Goal: Task Accomplishment & Management: Complete application form

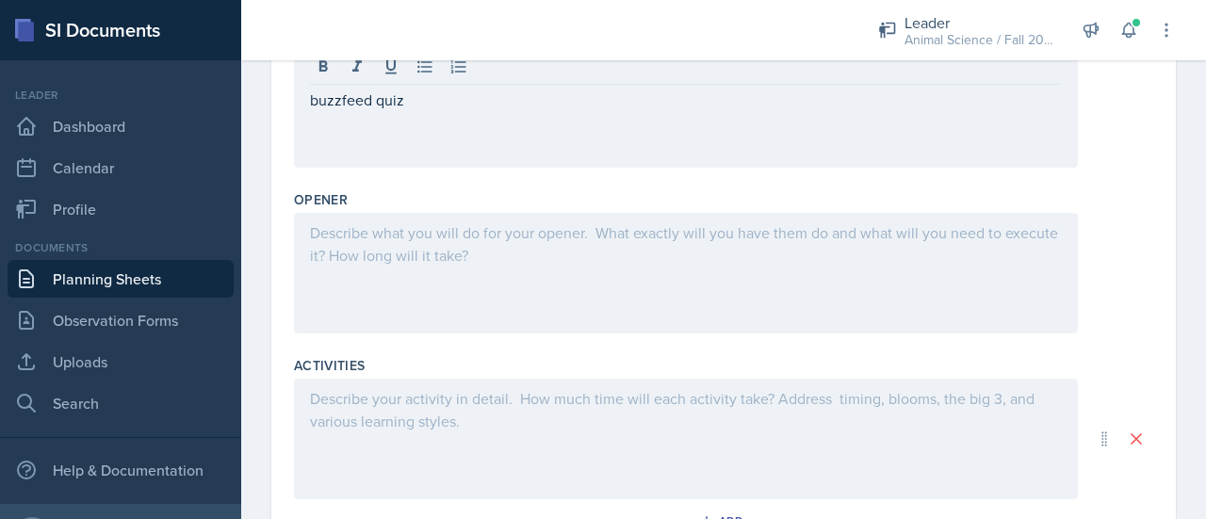
click at [477, 276] on div at bounding box center [686, 273] width 784 height 121
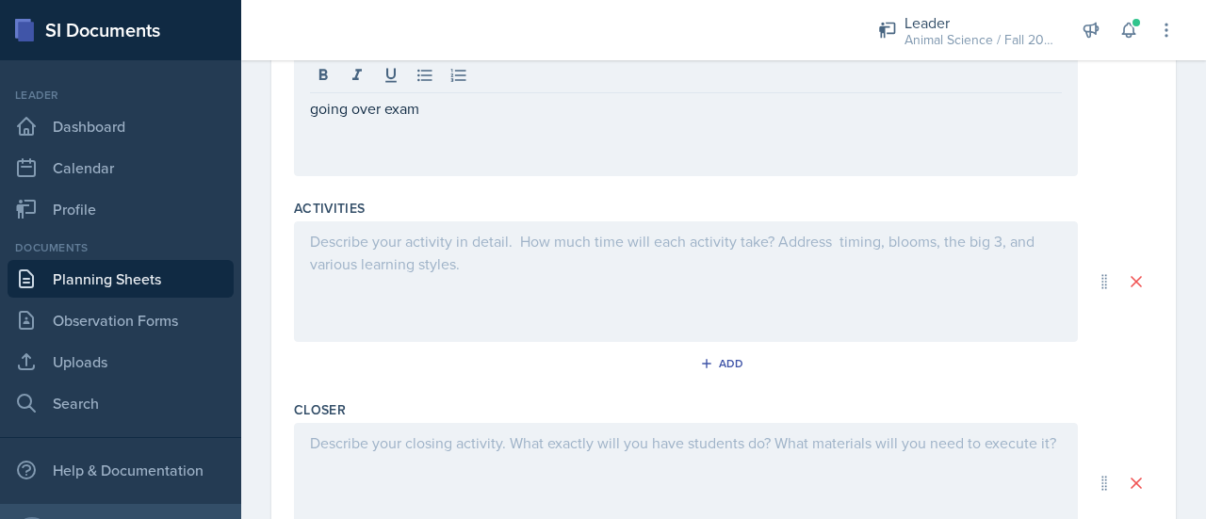
click at [479, 304] on div at bounding box center [686, 281] width 784 height 121
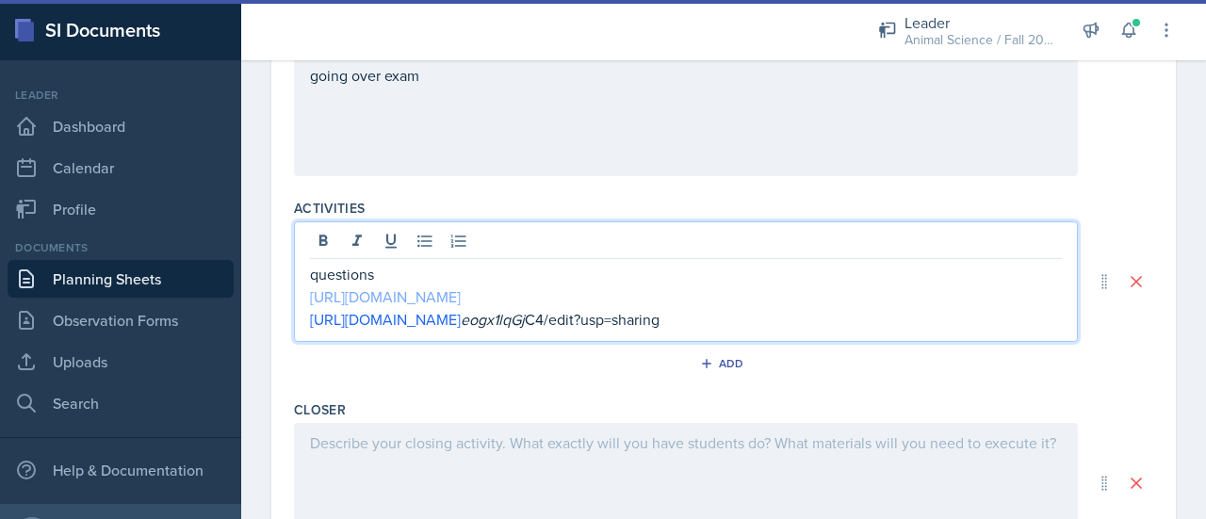
scroll to position [816, 0]
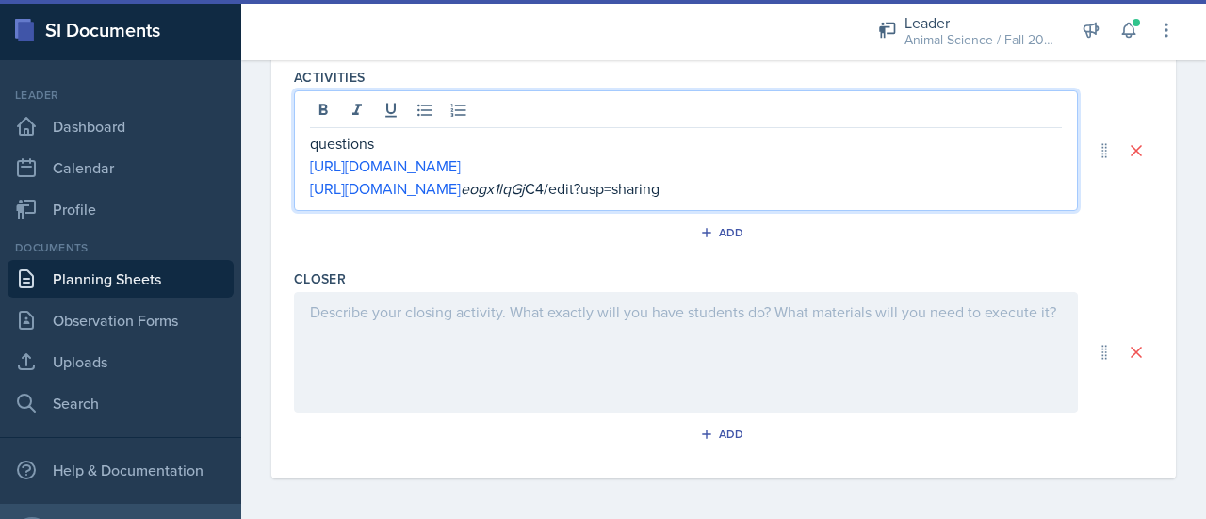
click at [838, 344] on div at bounding box center [686, 352] width 784 height 121
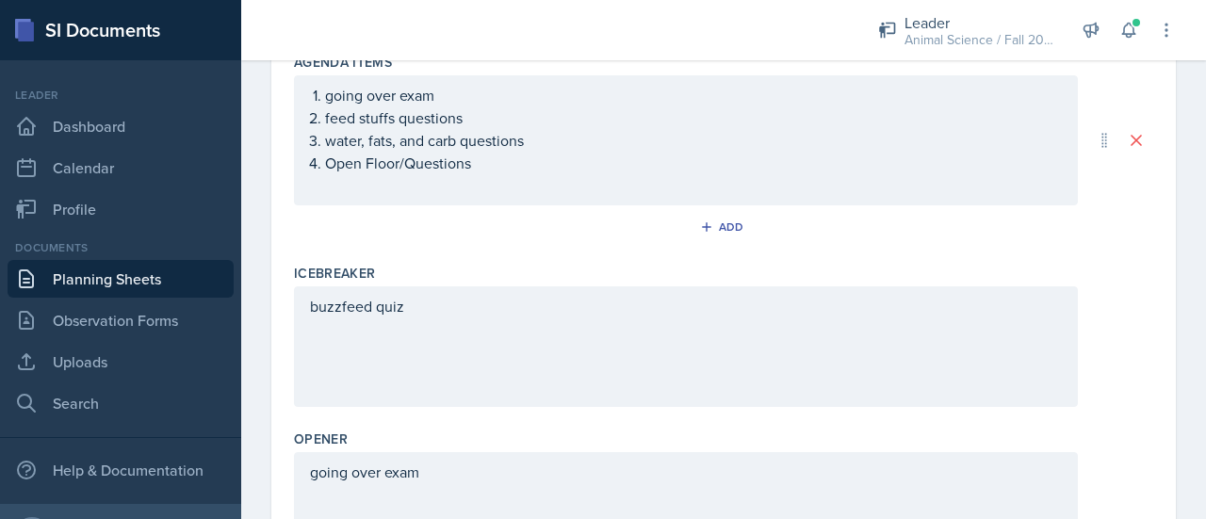
scroll to position [0, 0]
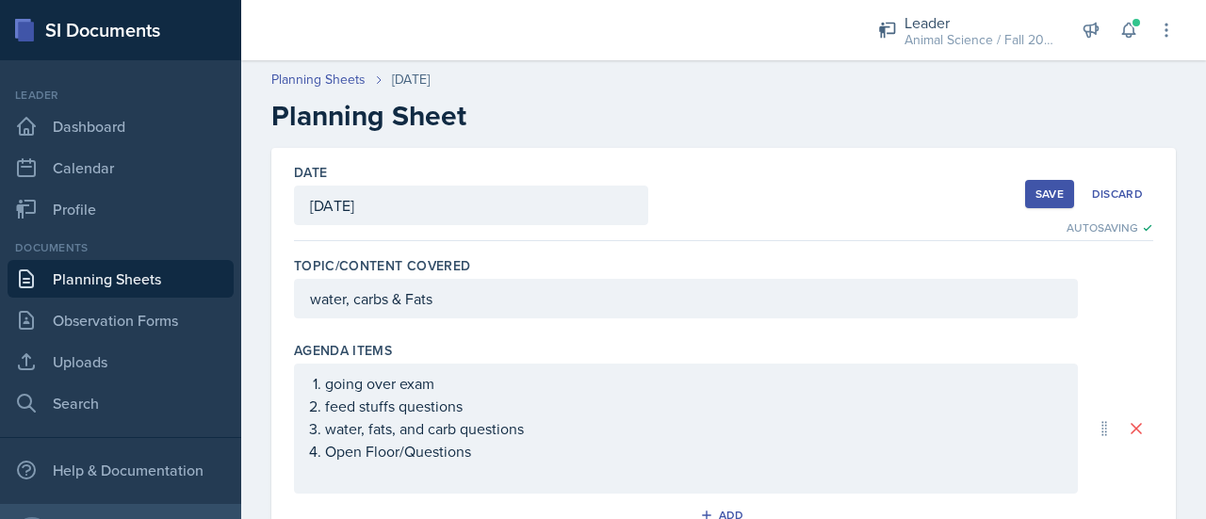
click at [1035, 197] on div "Save" at bounding box center [1049, 194] width 28 height 15
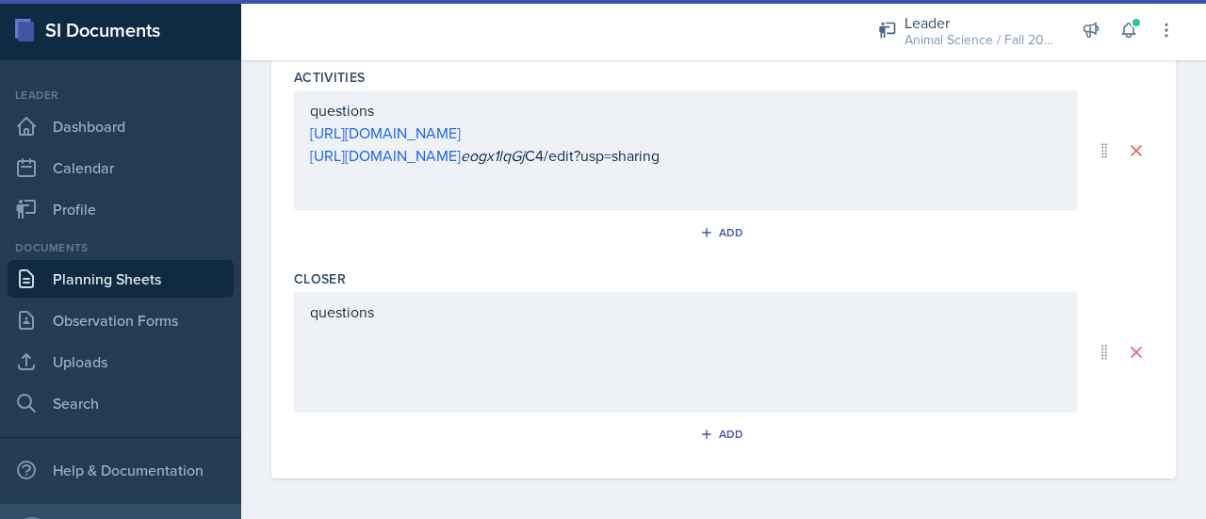
scroll to position [371, 0]
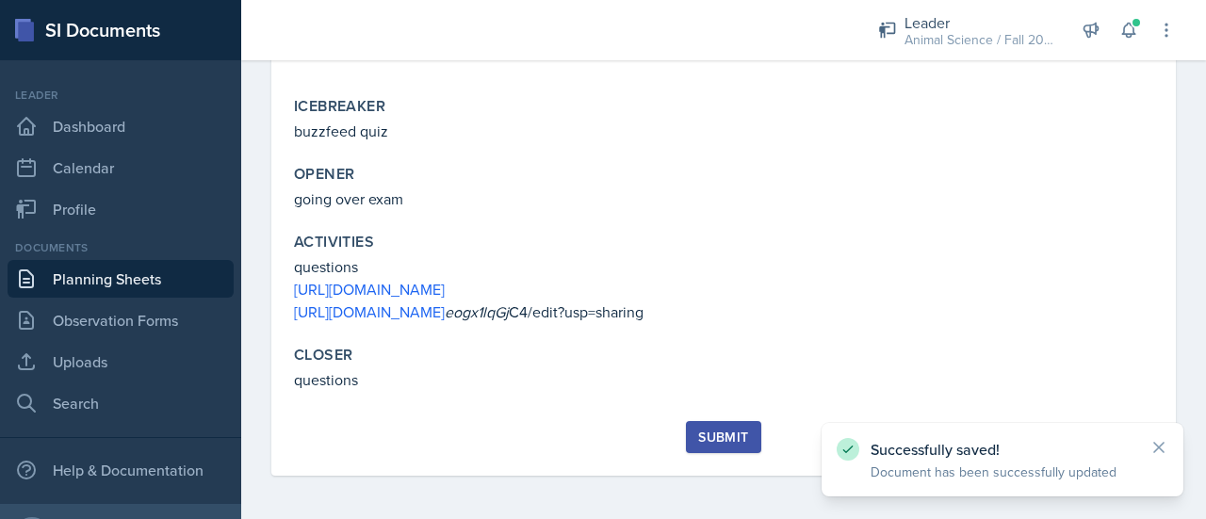
click at [715, 438] on div "Submit" at bounding box center [723, 437] width 50 height 15
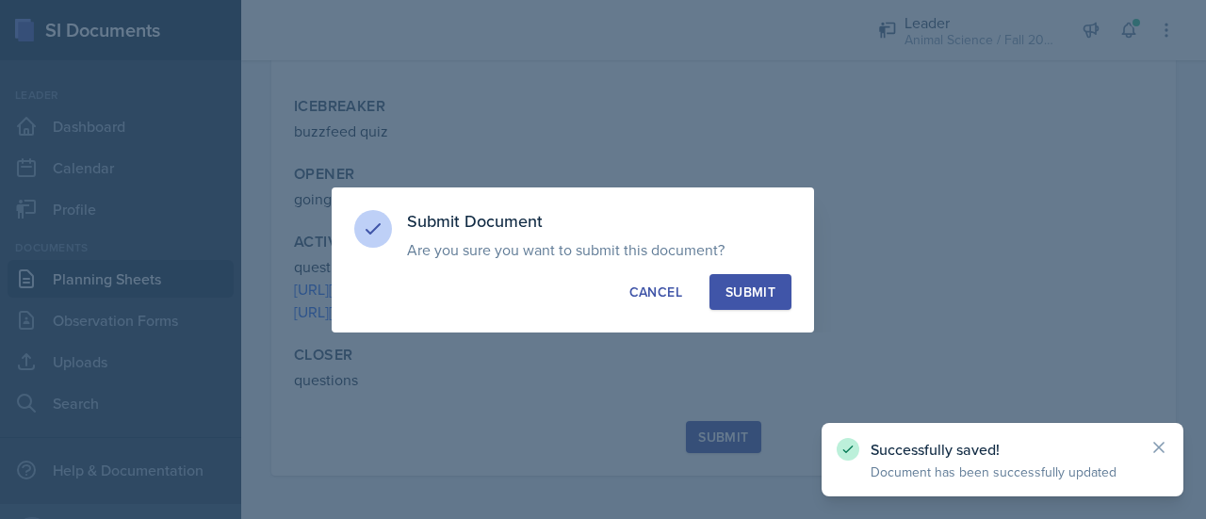
click at [759, 291] on div "Submit" at bounding box center [750, 292] width 50 height 19
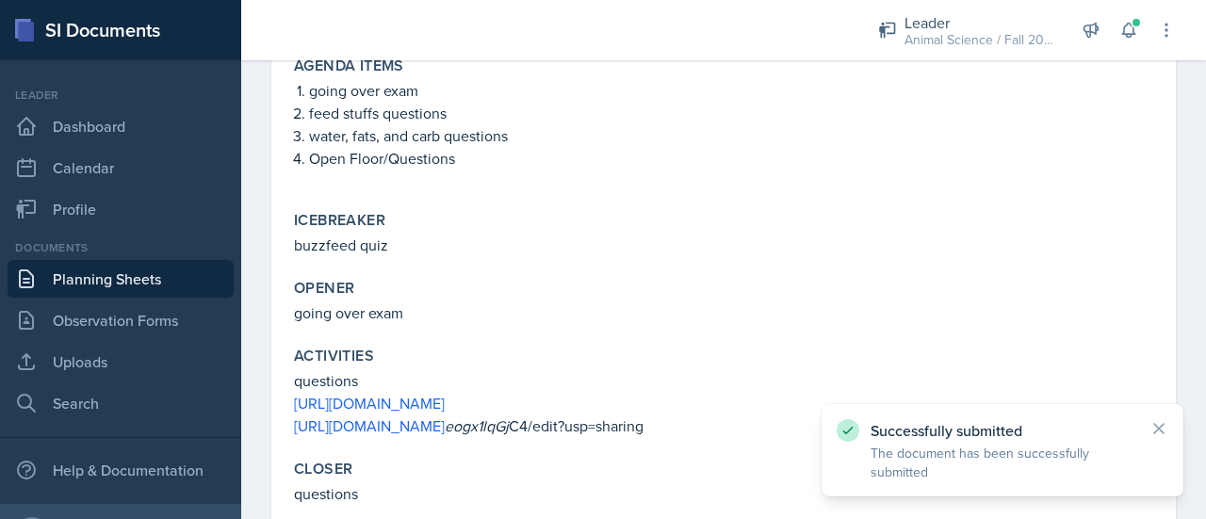
scroll to position [317, 0]
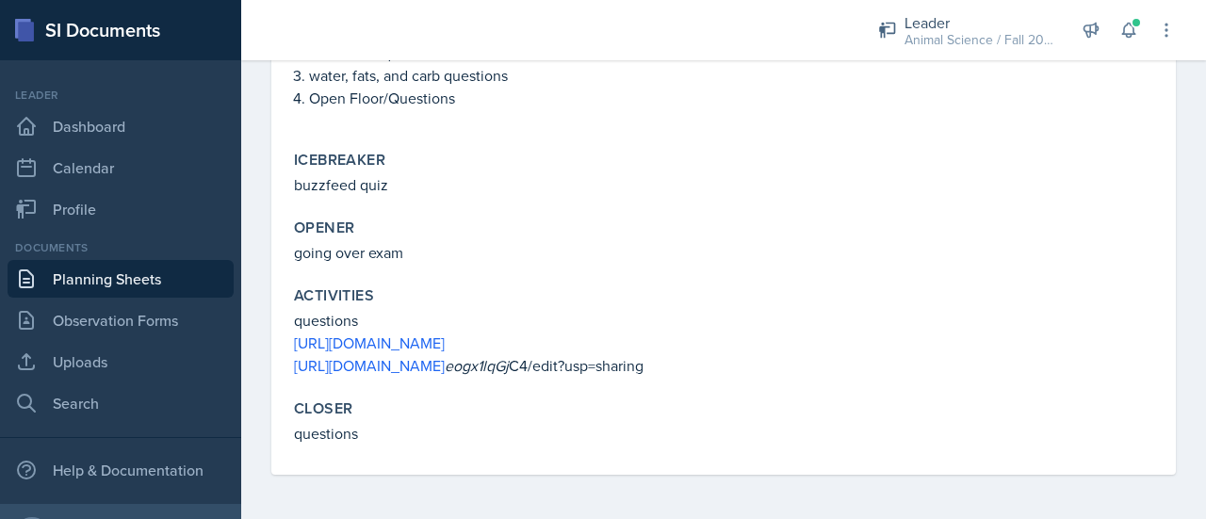
click at [152, 278] on link "Planning Sheets" at bounding box center [121, 279] width 226 height 38
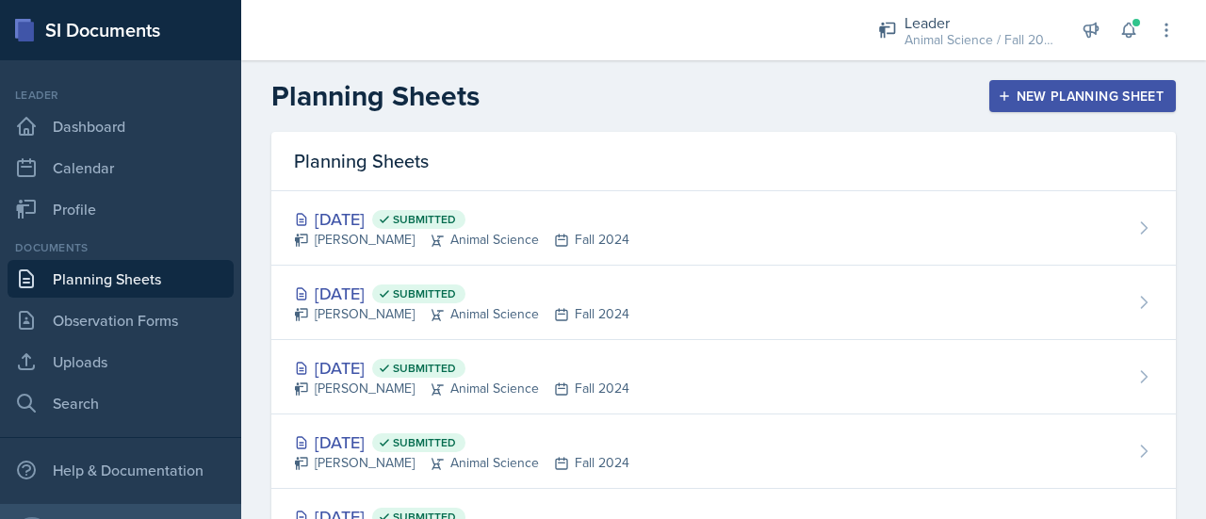
click at [1061, 96] on div "New Planning Sheet" at bounding box center [1082, 96] width 162 height 15
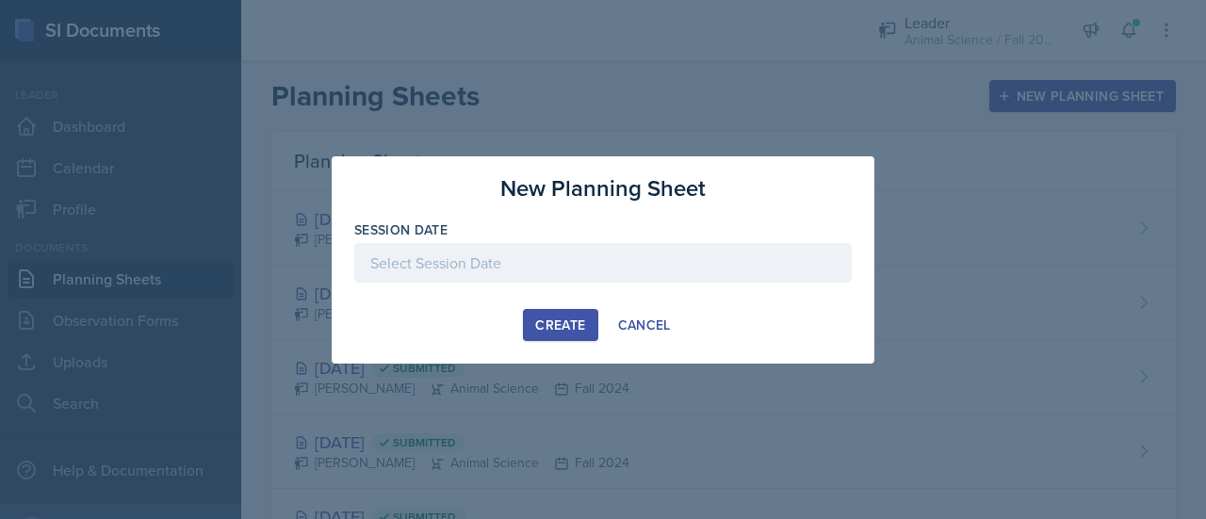
click at [520, 270] on div at bounding box center [602, 263] width 497 height 40
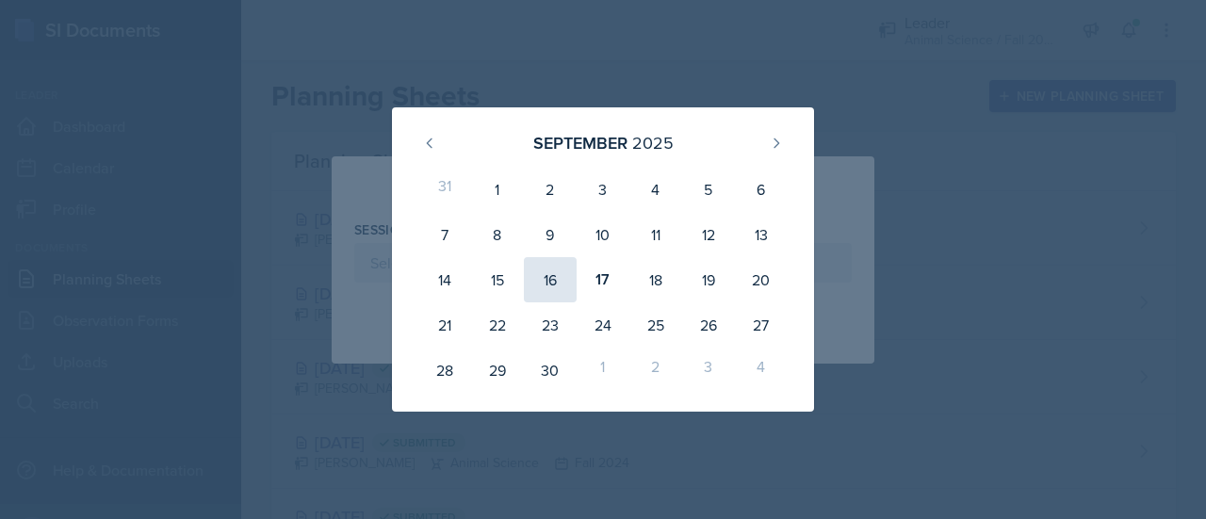
click at [548, 267] on div "16" at bounding box center [550, 279] width 53 height 45
type input "[DATE]"
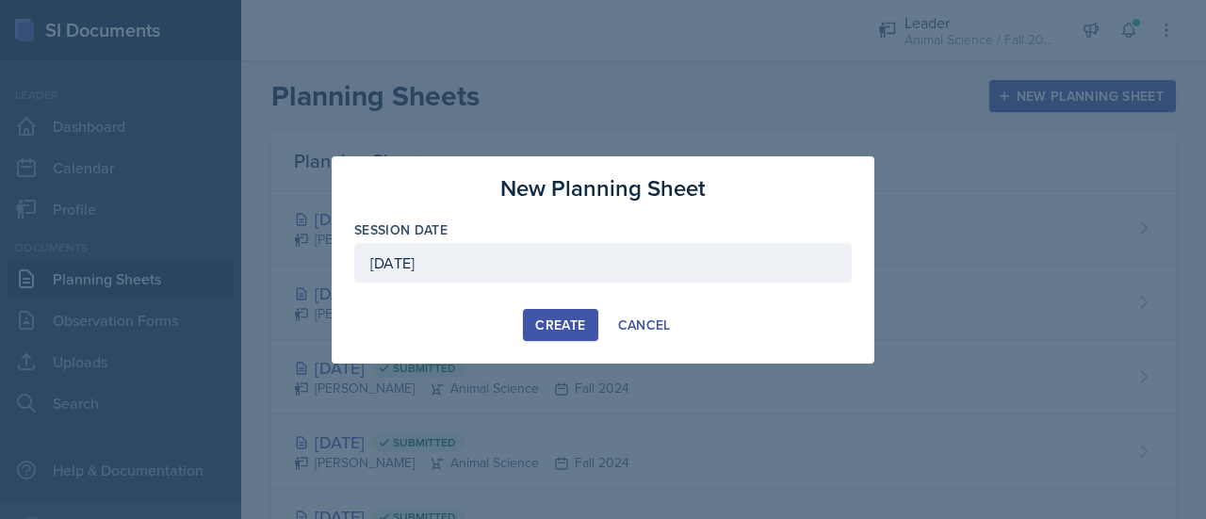
click at [570, 312] on button "Create" at bounding box center [560, 325] width 74 height 32
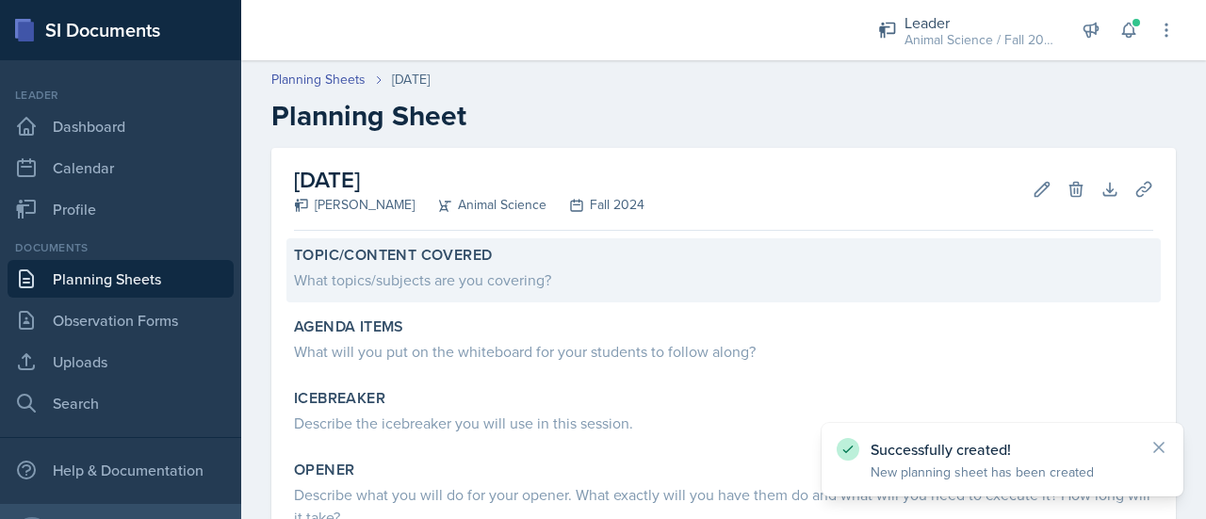
click at [497, 266] on div "What topics/subjects are you covering?" at bounding box center [723, 278] width 859 height 26
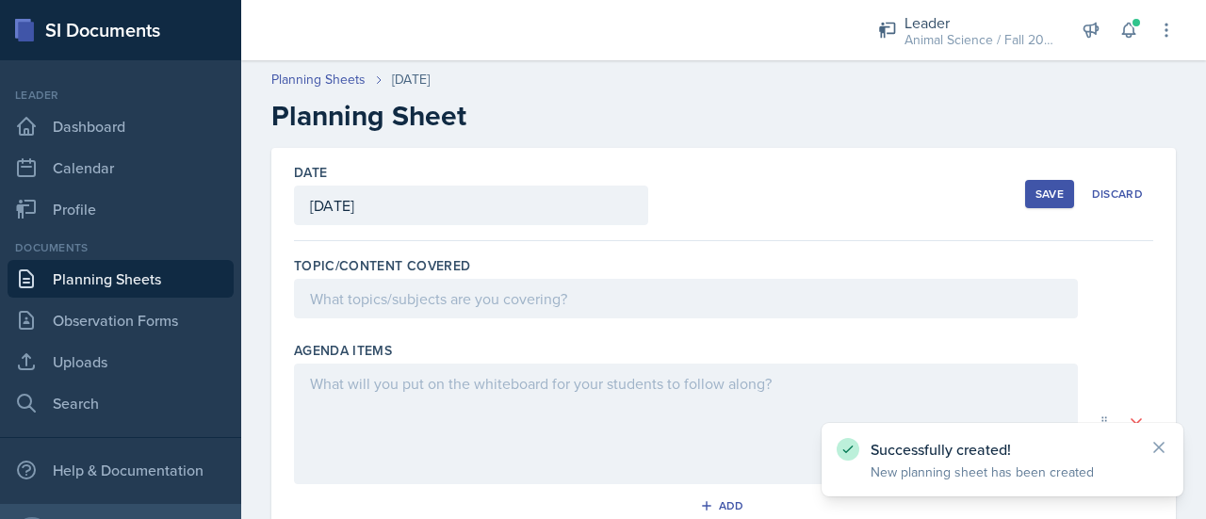
click at [514, 296] on div at bounding box center [686, 299] width 784 height 40
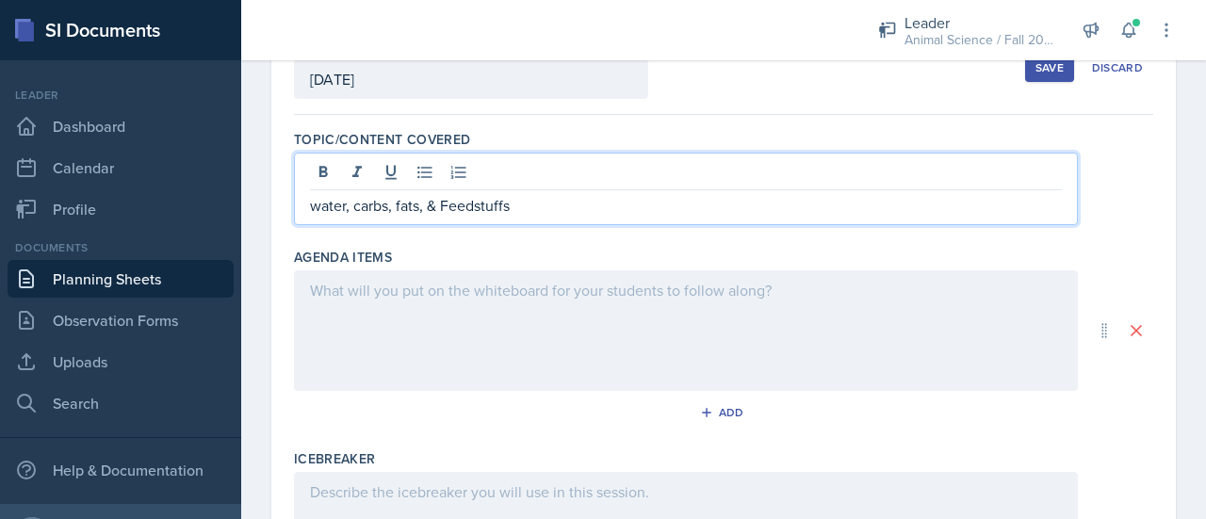
click at [512, 344] on div at bounding box center [686, 330] width 784 height 121
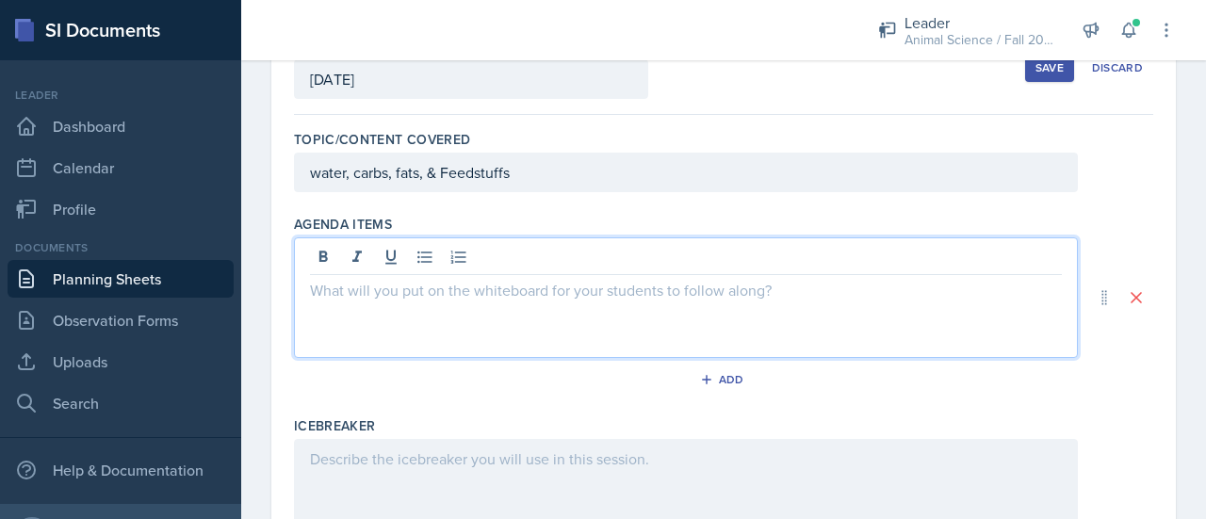
scroll to position [158, 0]
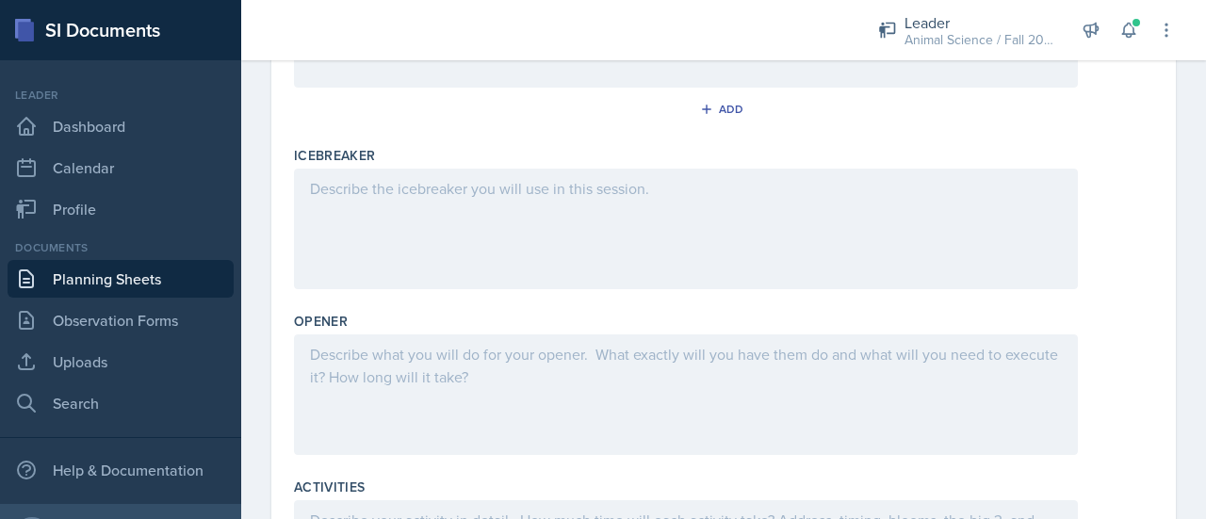
click at [467, 259] on div at bounding box center [686, 229] width 784 height 121
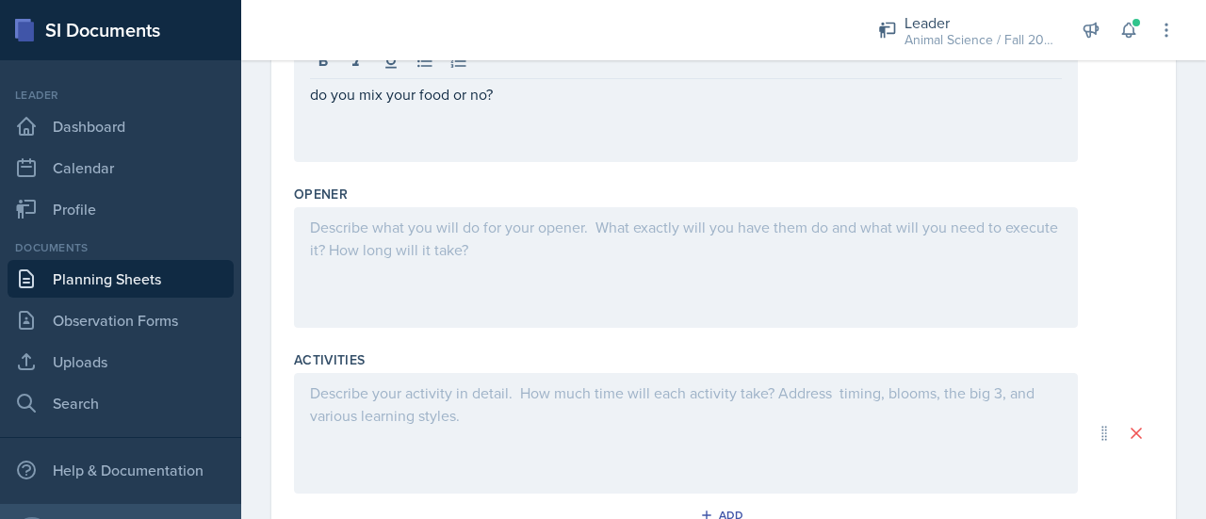
click at [445, 267] on div at bounding box center [686, 267] width 784 height 121
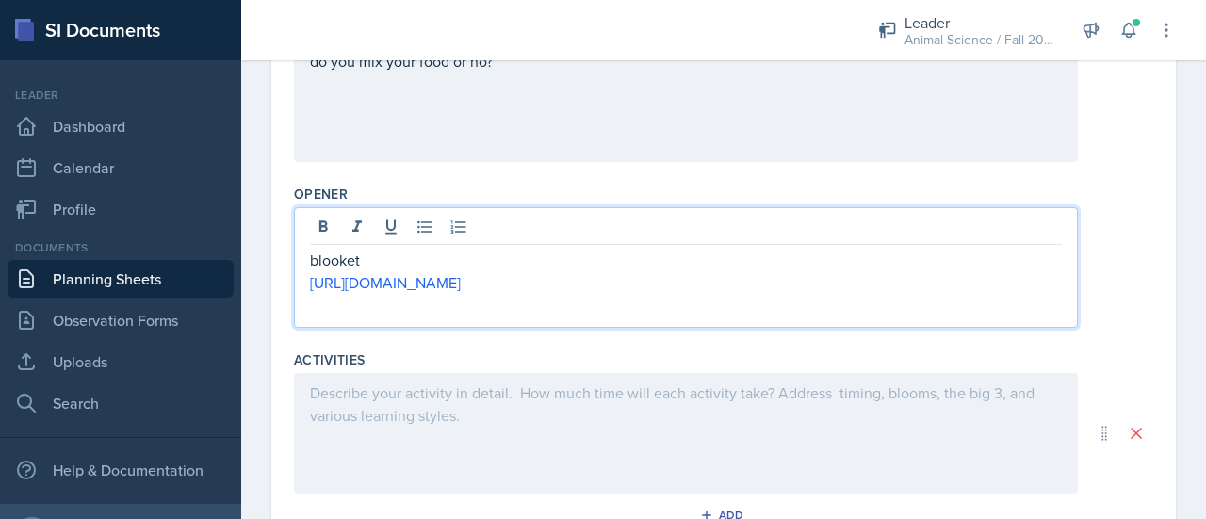
click at [548, 439] on div at bounding box center [686, 433] width 784 height 121
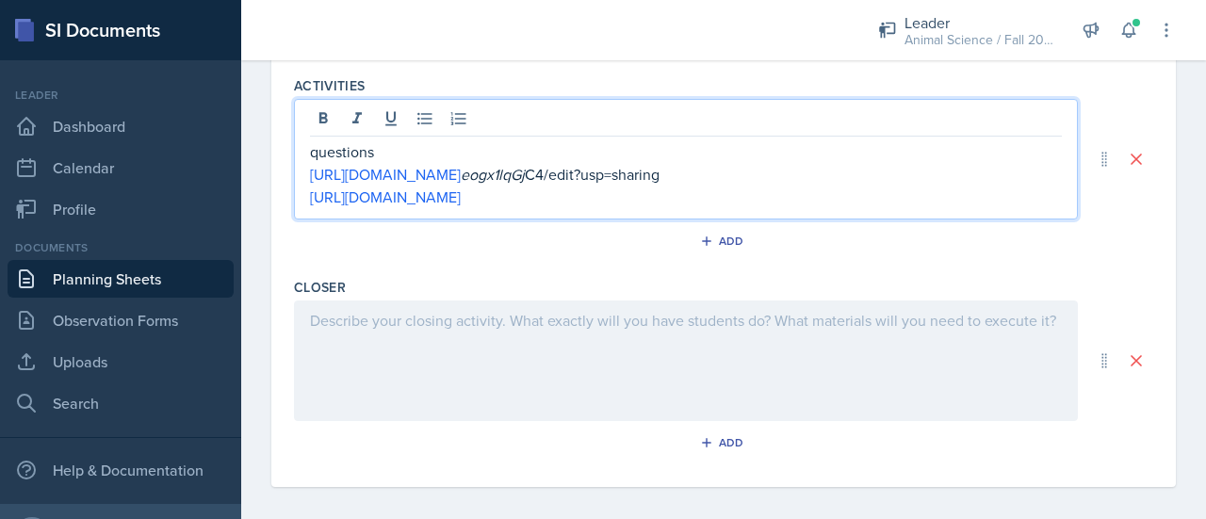
scroll to position [807, 0]
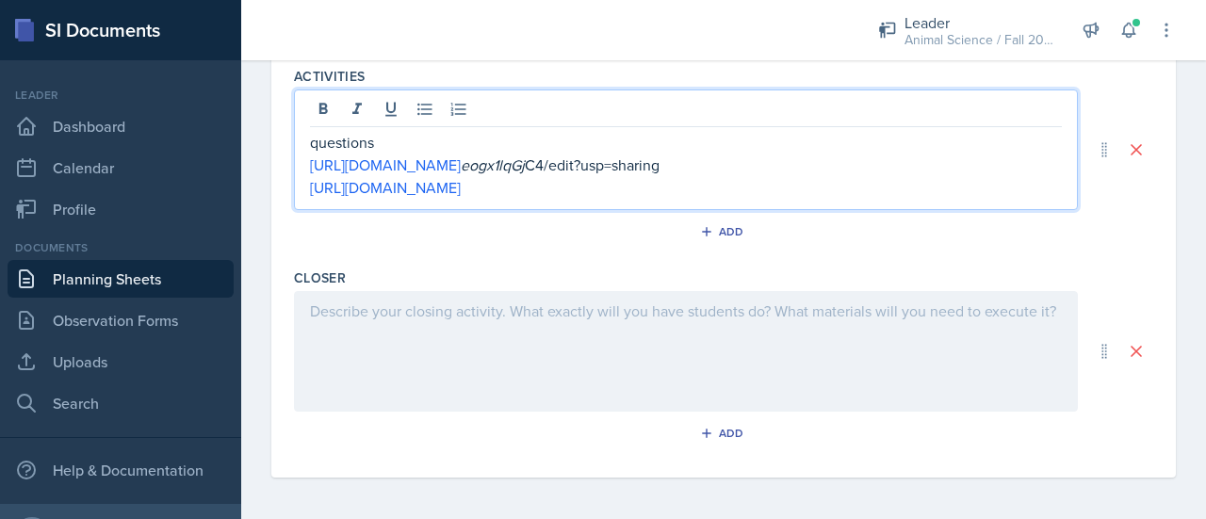
click at [575, 334] on div at bounding box center [686, 351] width 784 height 121
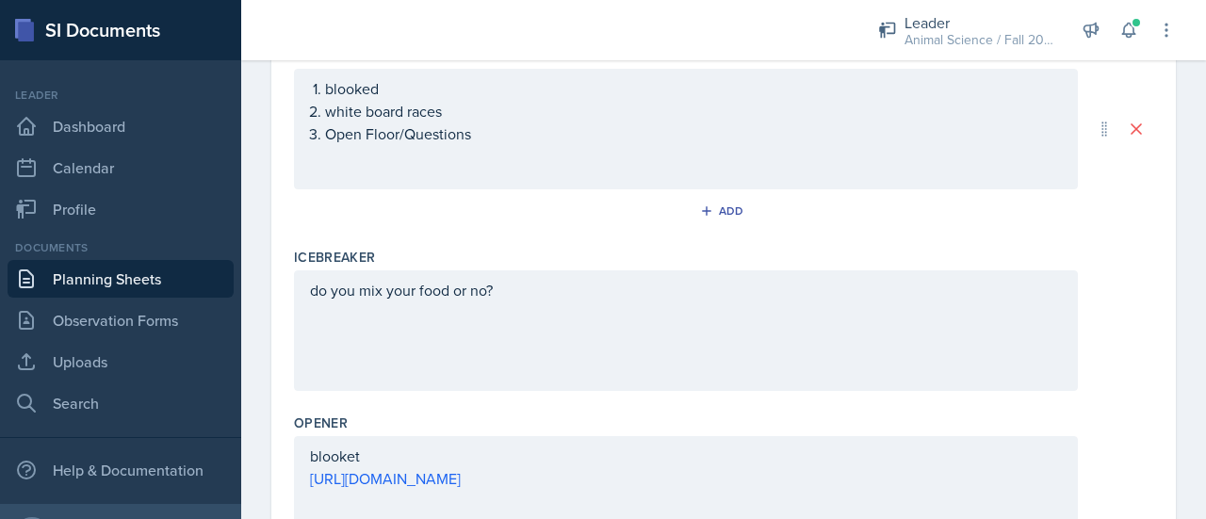
scroll to position [0, 0]
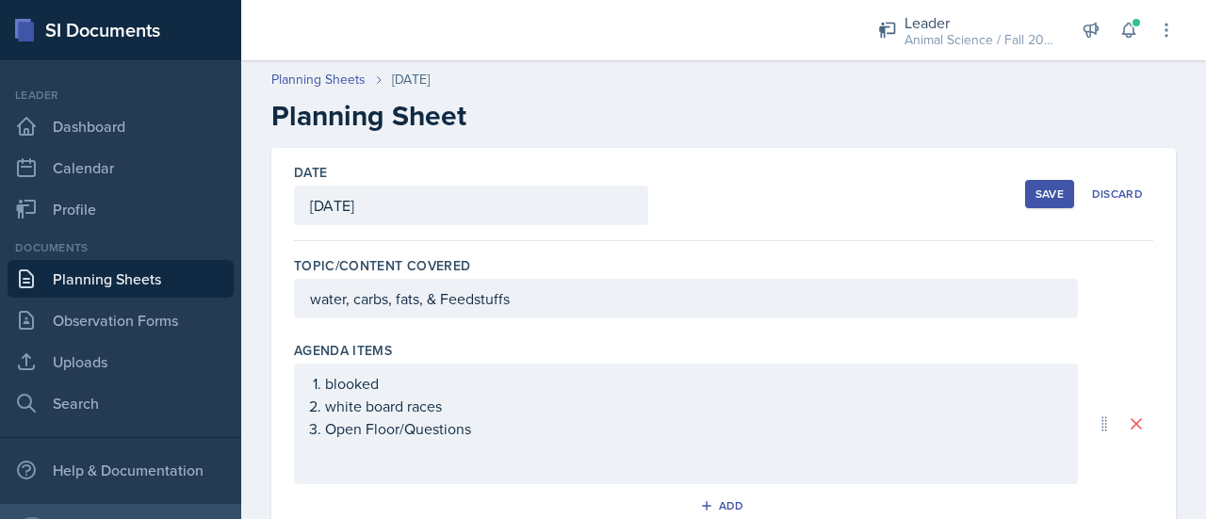
click at [1035, 197] on div "Save" at bounding box center [1049, 194] width 28 height 15
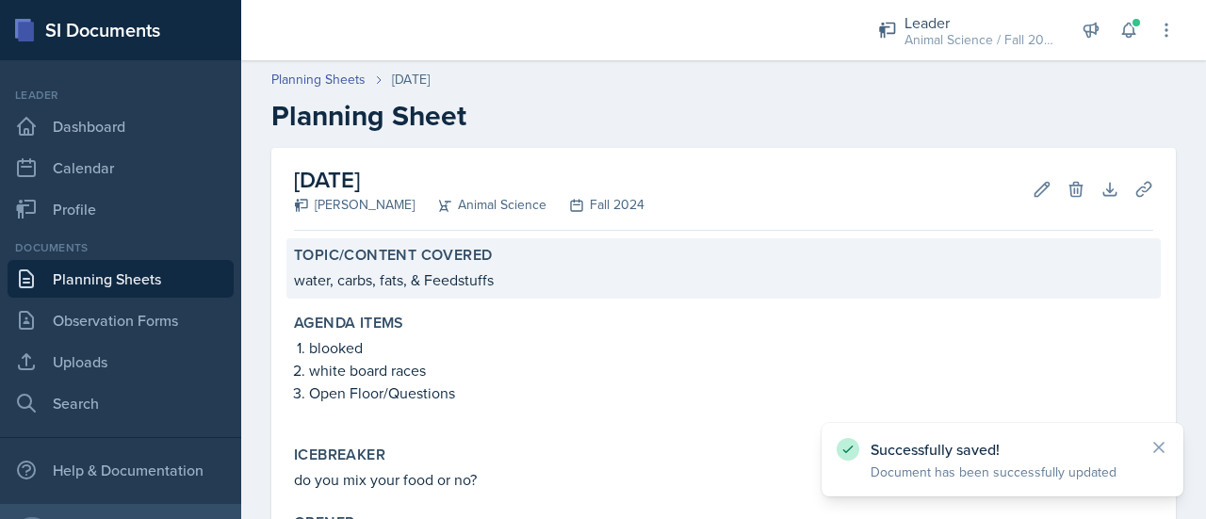
scroll to position [371, 0]
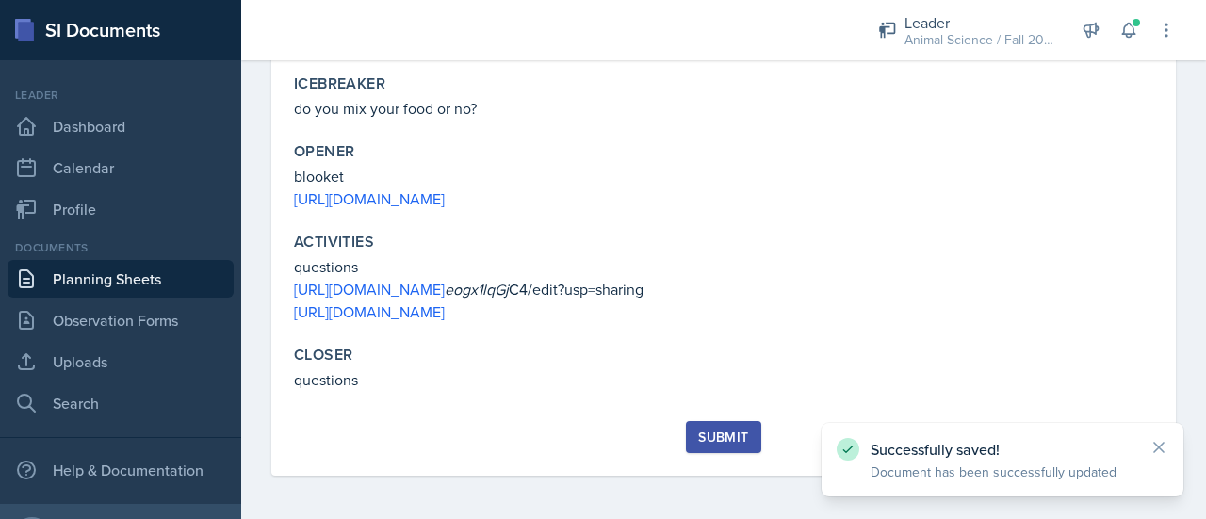
click at [686, 435] on button "Submit" at bounding box center [723, 437] width 74 height 32
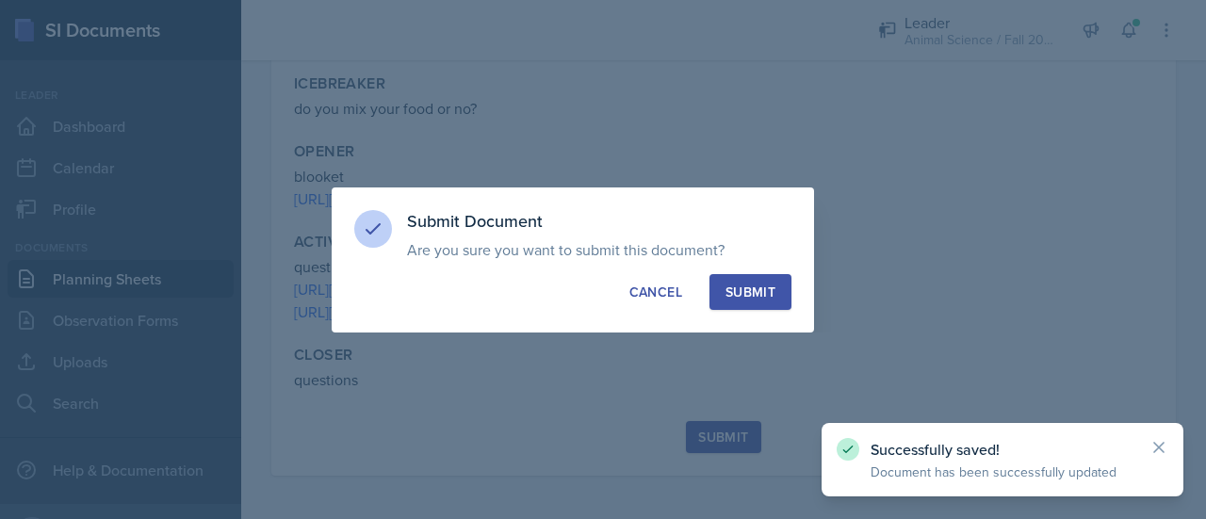
click at [765, 286] on div "Submit" at bounding box center [750, 292] width 50 height 19
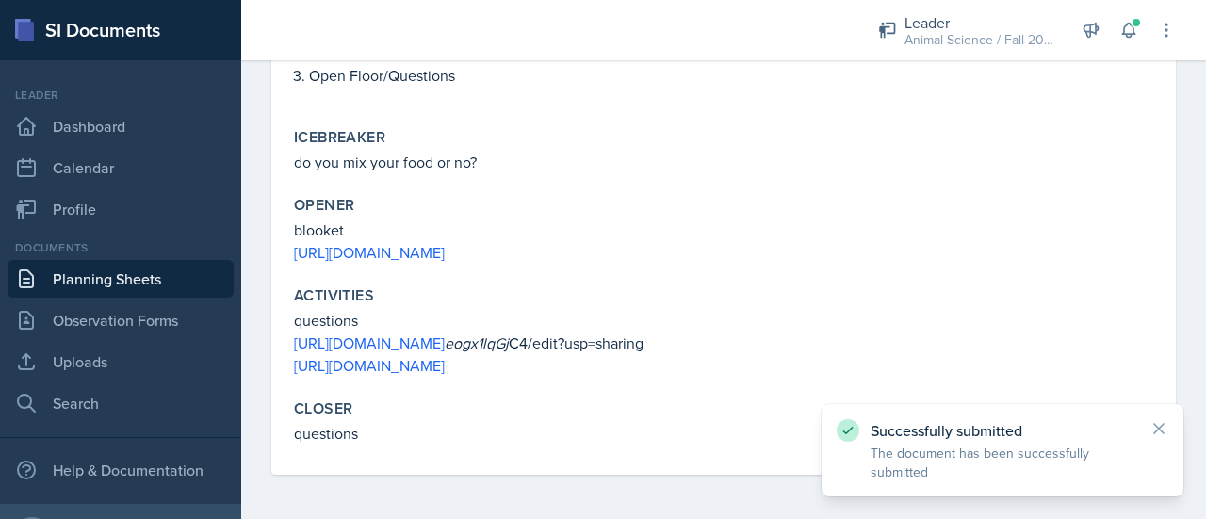
scroll to position [0, 0]
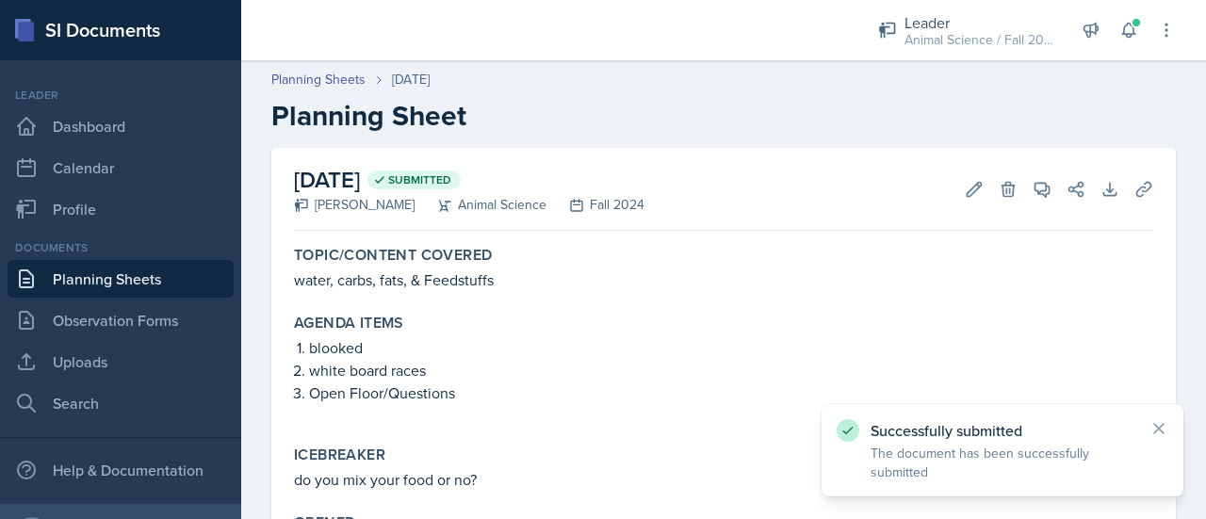
click at [129, 263] on link "Planning Sheets" at bounding box center [121, 279] width 226 height 38
